Goal: Information Seeking & Learning: Check status

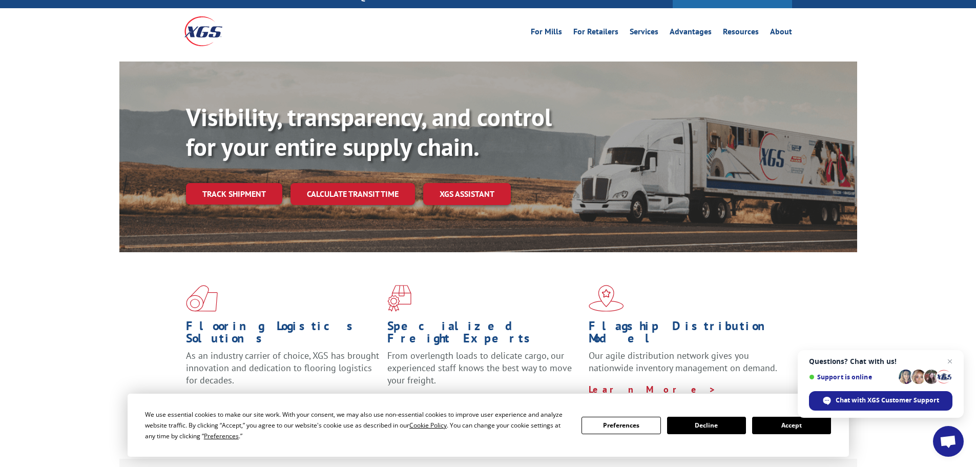
scroll to position [51, 0]
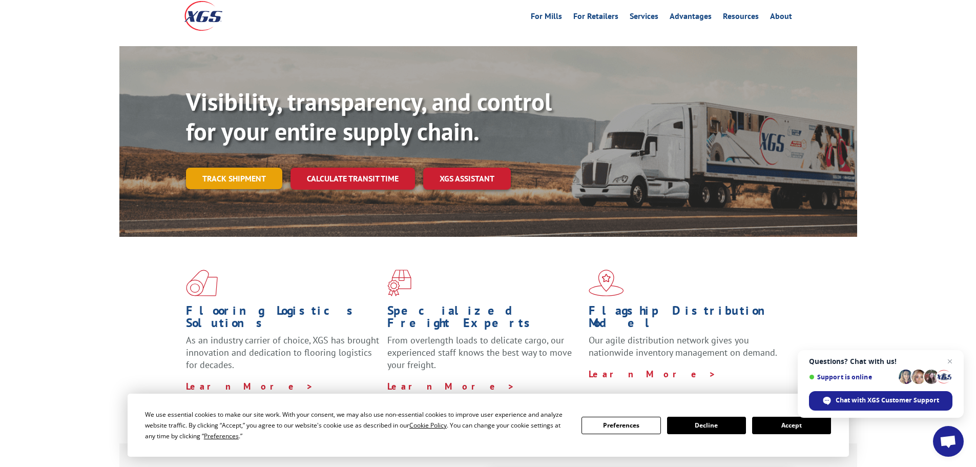
click at [210, 168] on link "Track shipment" at bounding box center [234, 179] width 96 height 22
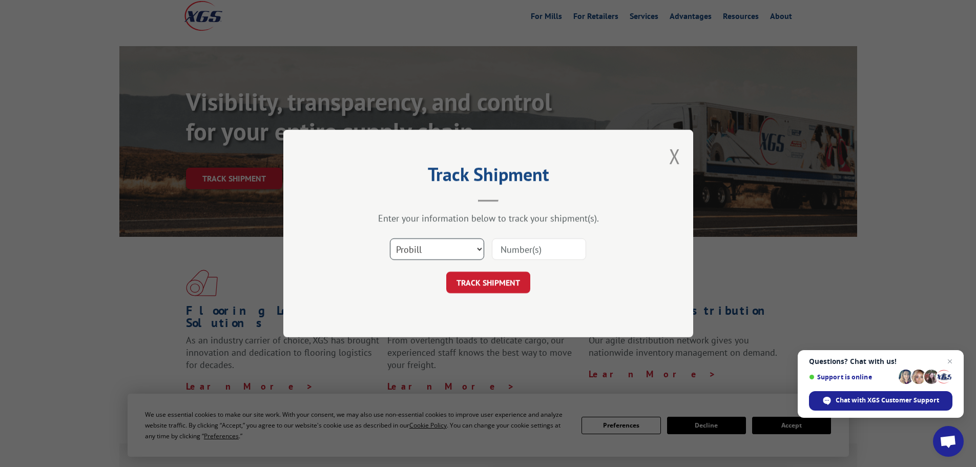
drag, startPoint x: 442, startPoint y: 244, endPoint x: 430, endPoint y: 250, distance: 12.4
click at [442, 244] on select "Select category... Probill BOL PO" at bounding box center [437, 249] width 94 height 22
select select "bol"
click at [390, 238] on select "Select category... Probill BOL PO" at bounding box center [437, 249] width 94 height 22
click at [511, 254] on input at bounding box center [539, 249] width 94 height 22
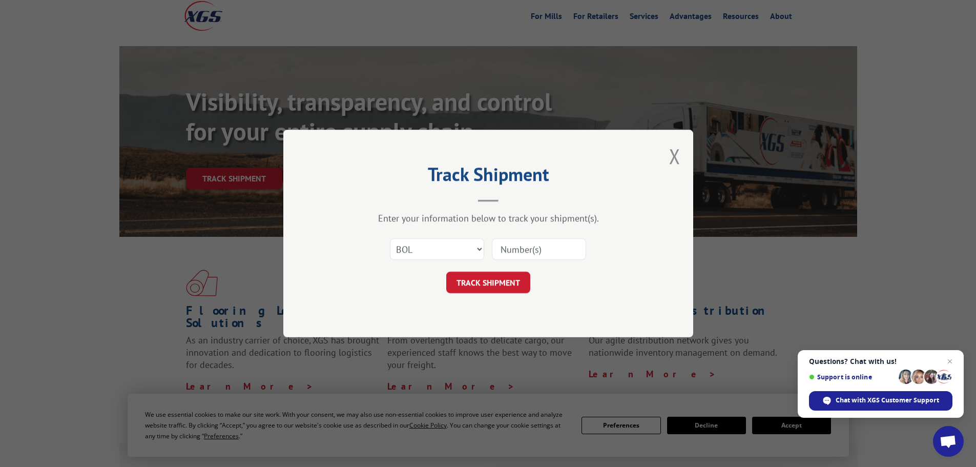
click at [511, 247] on input at bounding box center [539, 249] width 94 height 22
type input "2863545"
click button "TRACK SHIPMENT" at bounding box center [488, 283] width 84 height 22
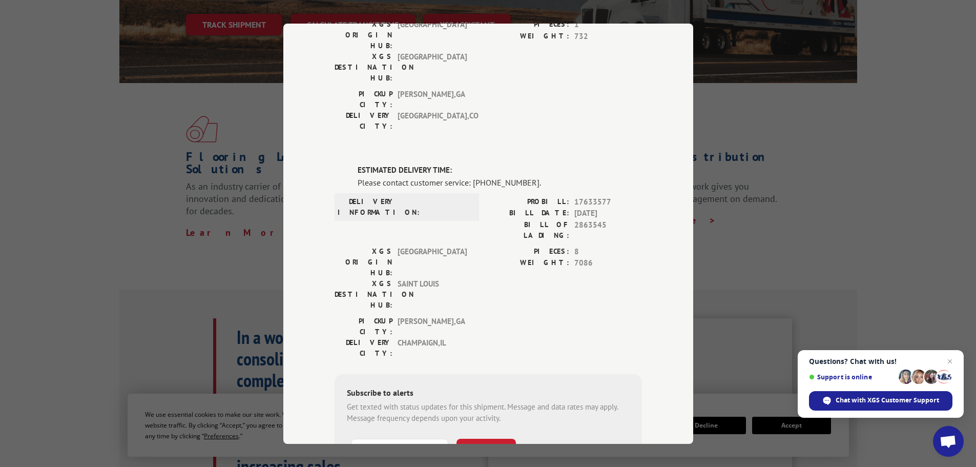
scroll to position [0, 0]
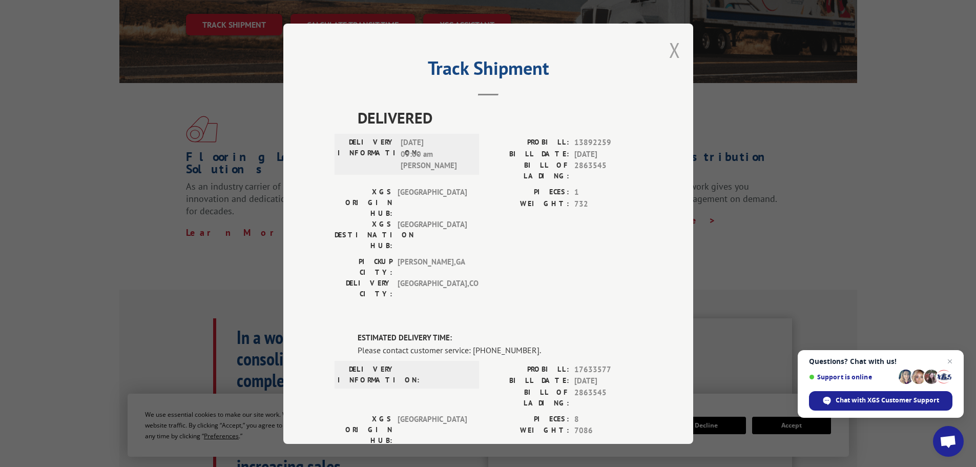
click at [669, 48] on button "Close modal" at bounding box center [674, 49] width 11 height 27
